Goal: Find specific page/section: Find specific page/section

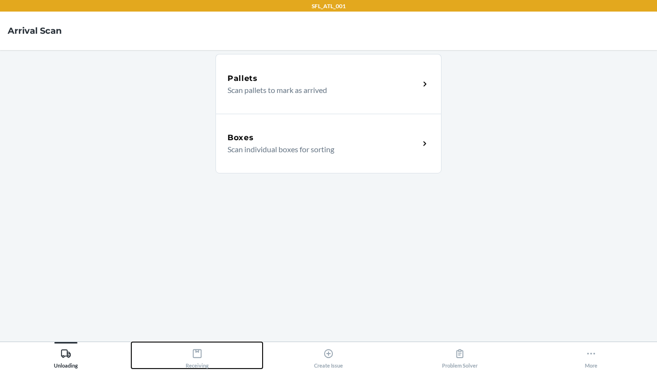
click at [235, 357] on button "Receiving" at bounding box center [196, 355] width 131 height 26
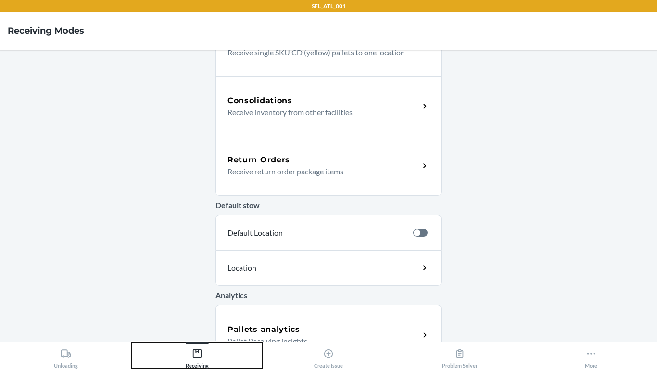
scroll to position [301, 0]
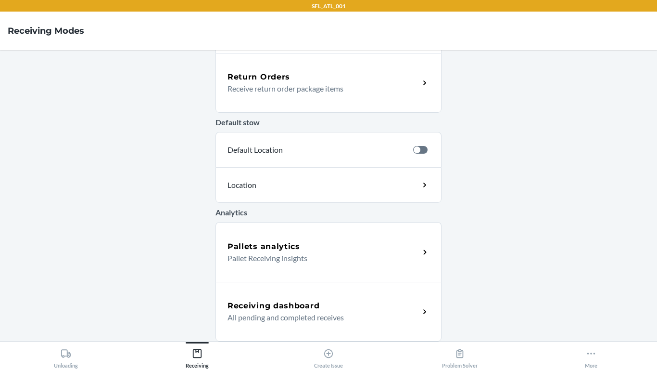
click at [400, 320] on p "All pending and completed receives" at bounding box center [320, 317] width 184 height 12
